Goal: Check status: Check status

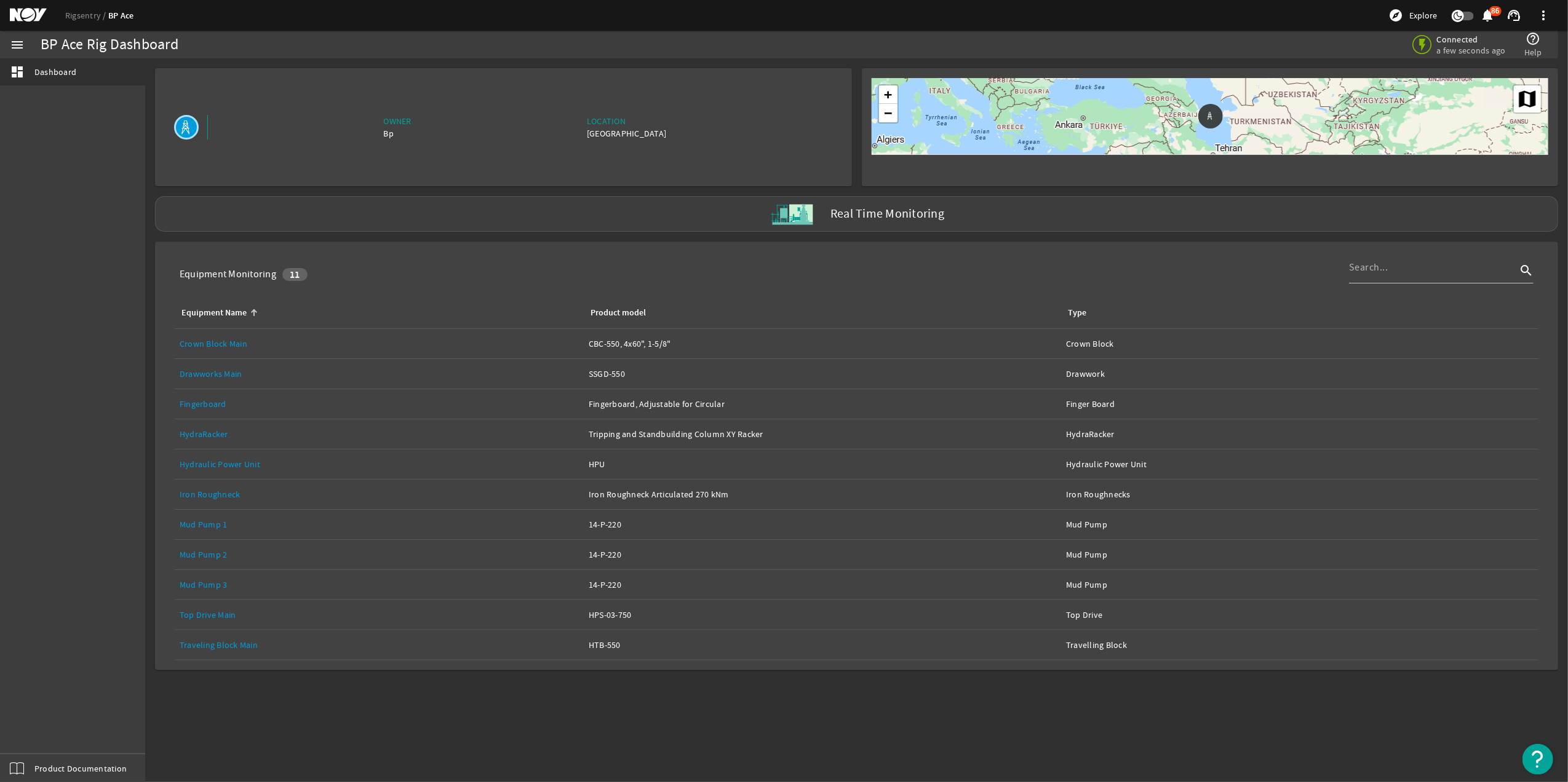
click at [205, 374] on link "Drawworks Main" at bounding box center [211, 373] width 63 height 11
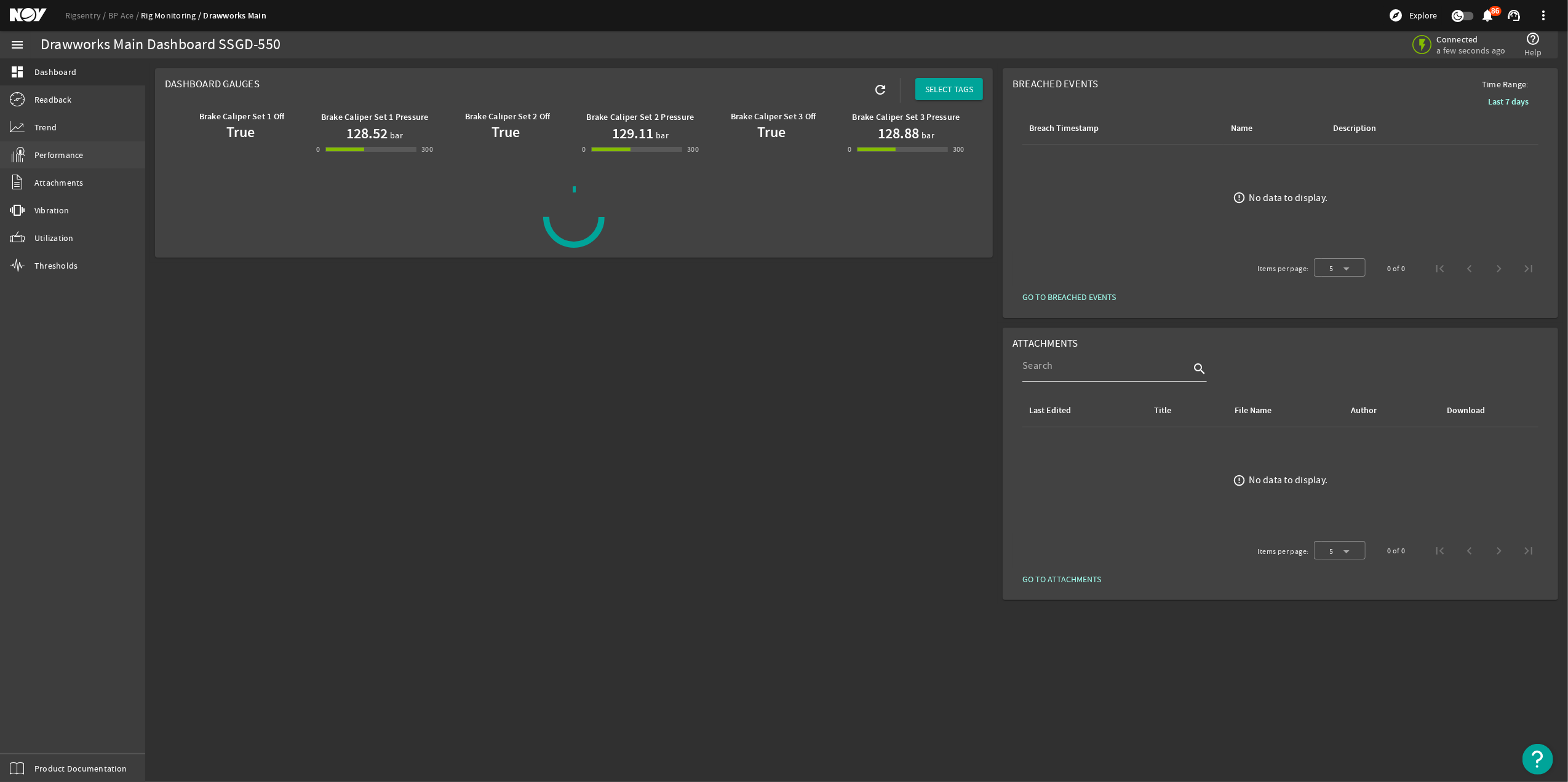
click at [89, 166] on link "Performance" at bounding box center [73, 154] width 145 height 27
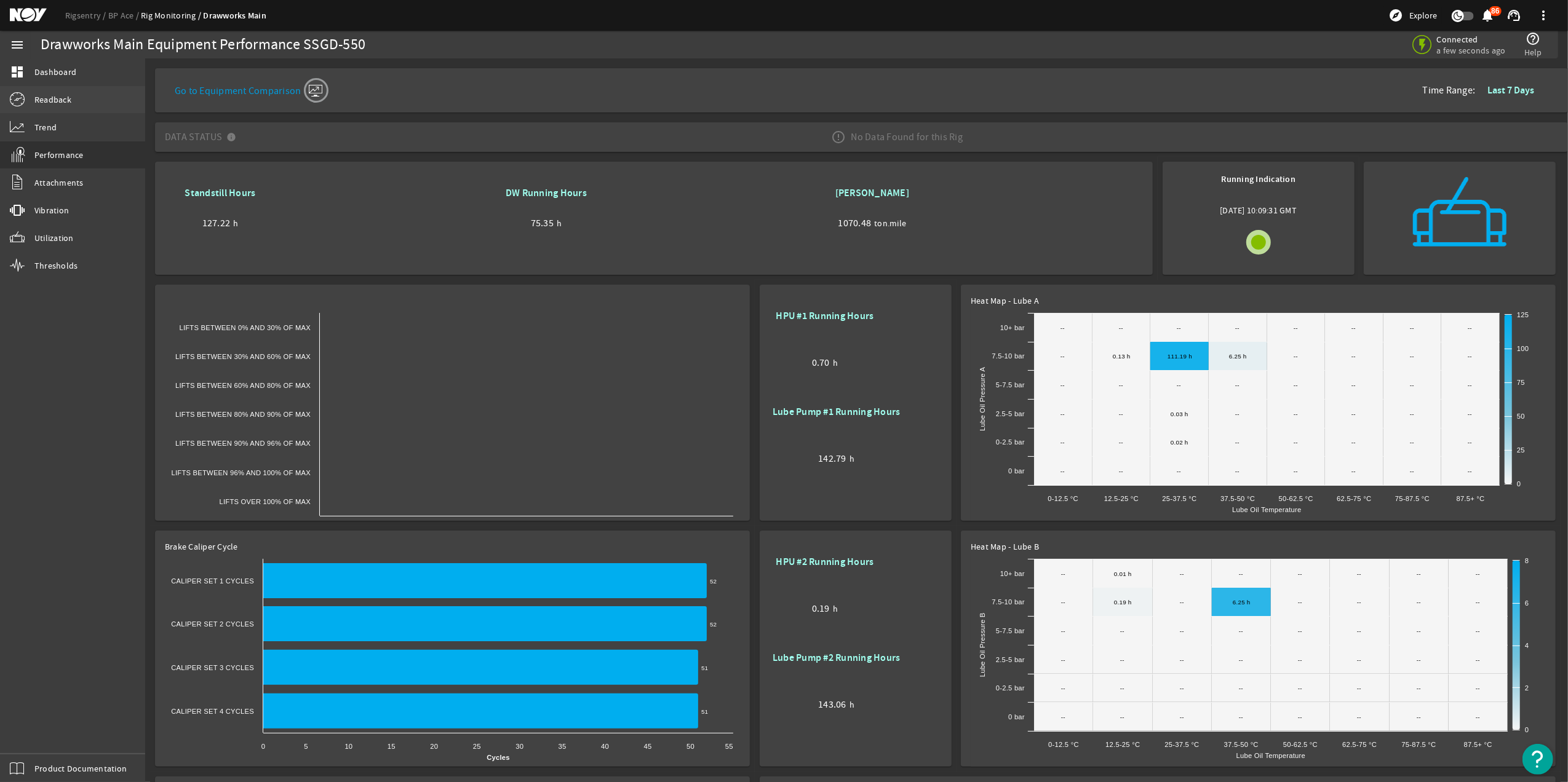
click at [55, 105] on span "Readback" at bounding box center [53, 99] width 37 height 12
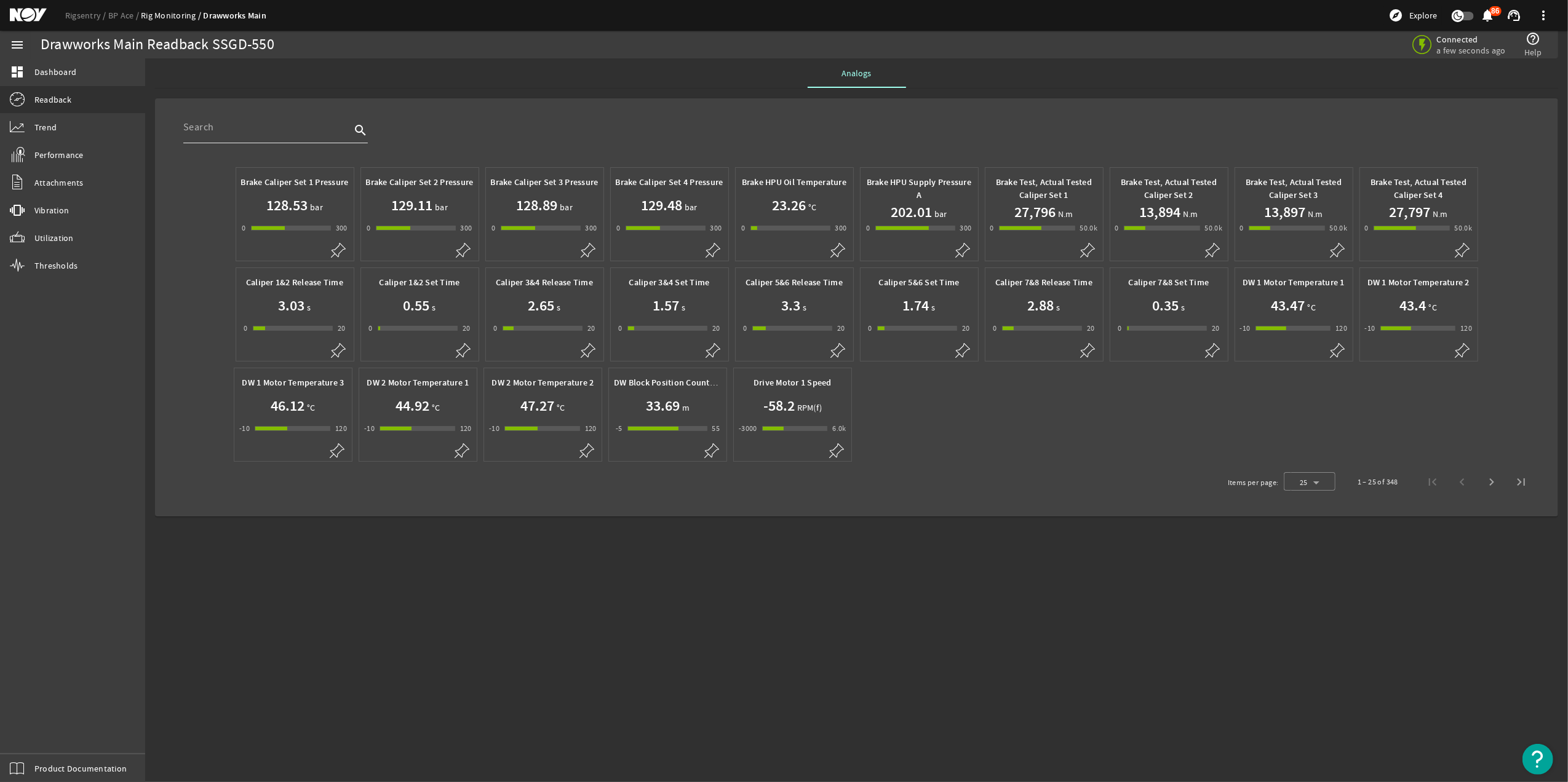
click at [342, 136] on div at bounding box center [267, 128] width 167 height 32
click at [322, 136] on div at bounding box center [267, 128] width 167 height 32
click at [321, 131] on input "text" at bounding box center [267, 127] width 167 height 15
type input "bus"
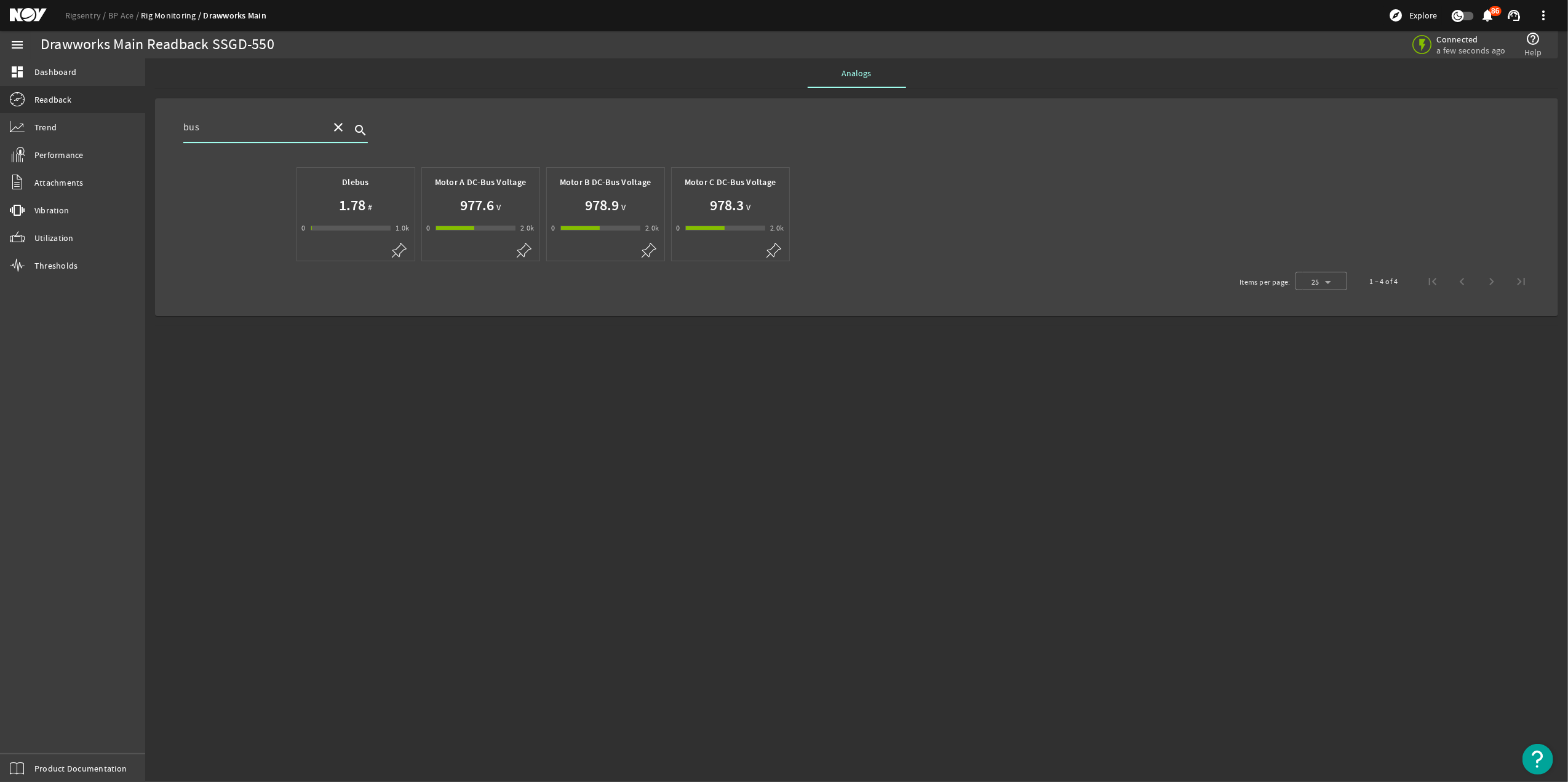
click at [503, 213] on div "977.6 V" at bounding box center [481, 205] width 108 height 20
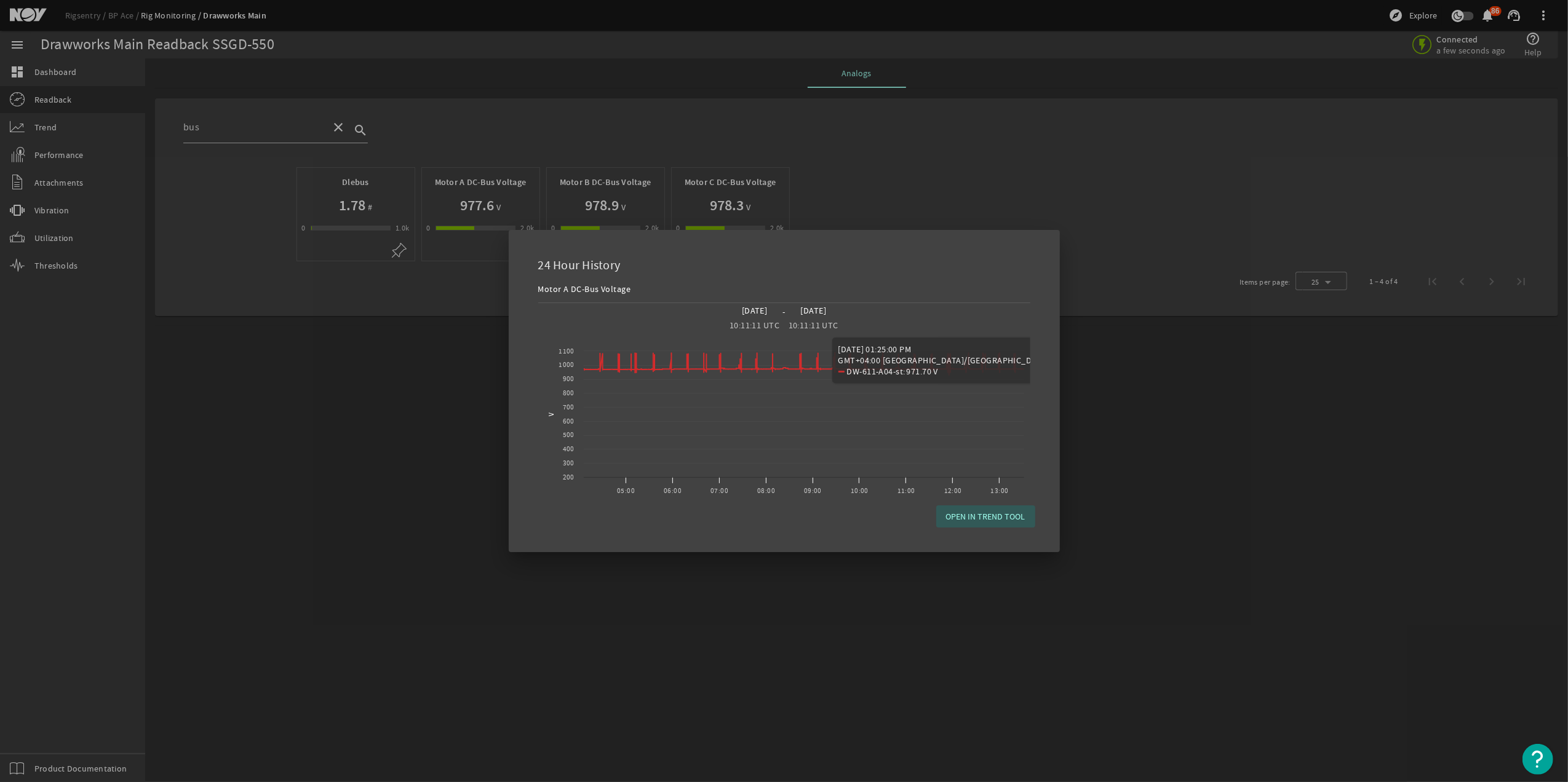
click at [1021, 514] on span "OPEN IN TREND TOOL" at bounding box center [986, 516] width 79 height 12
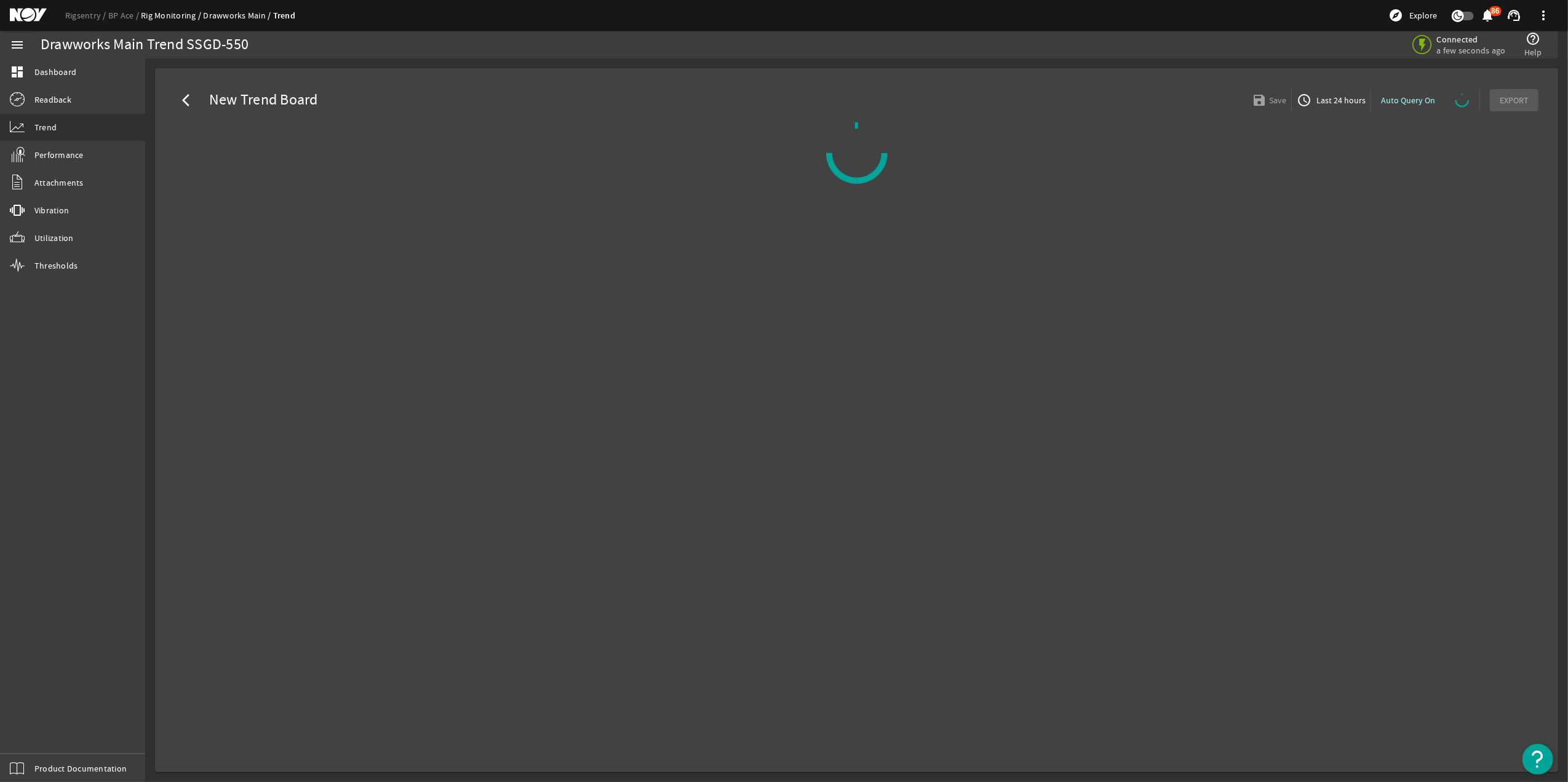
select select "10M"
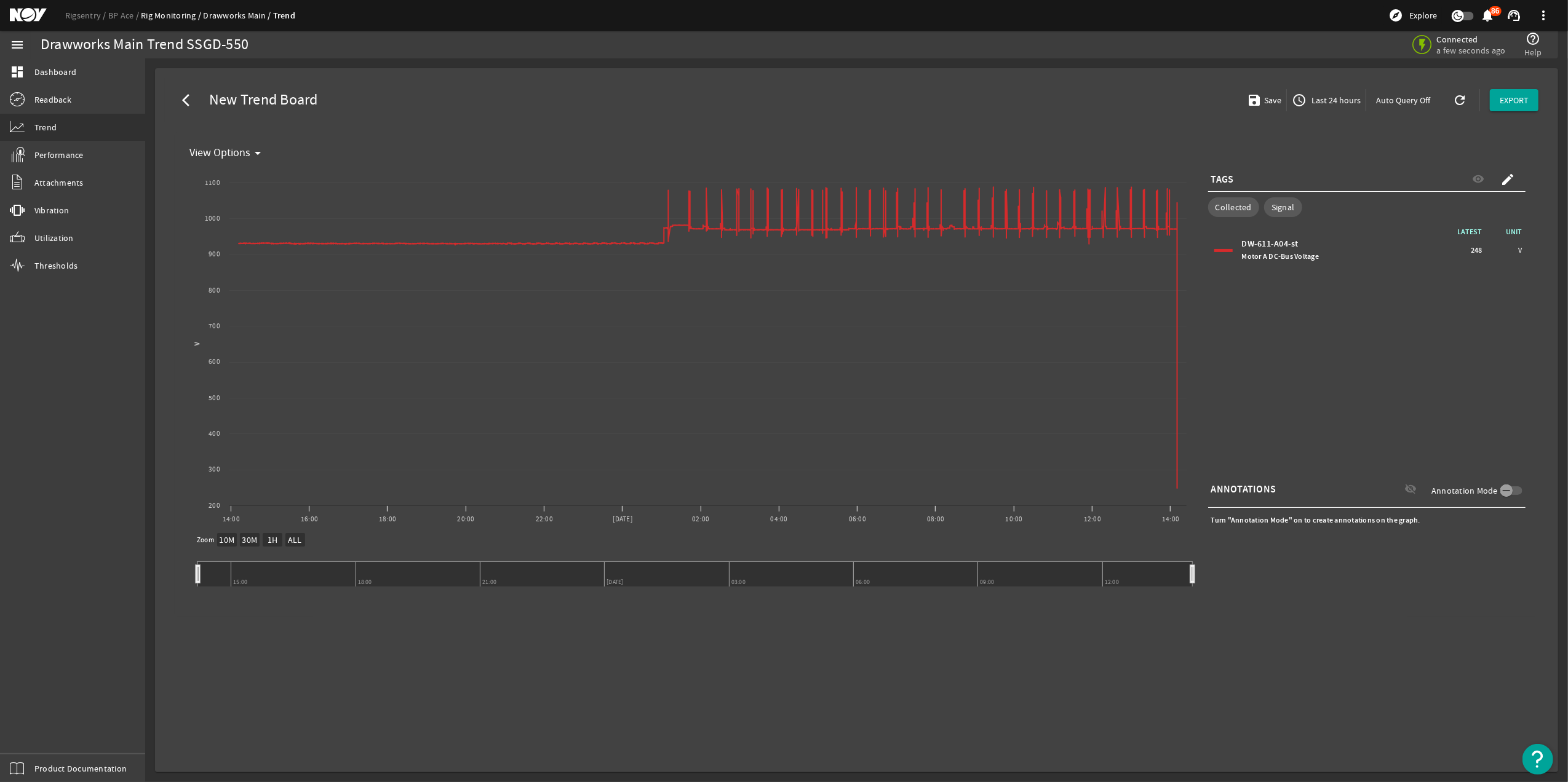
click at [1390, 674] on mat-card "arrow_back_ios New Trend Board save Save access_time Last 24 hours Auto Query O…" at bounding box center [857, 420] width 1403 height 704
click at [193, 99] on mat-icon "arrow_back_ios" at bounding box center [189, 100] width 15 height 15
